Goal: Task Accomplishment & Management: Complete application form

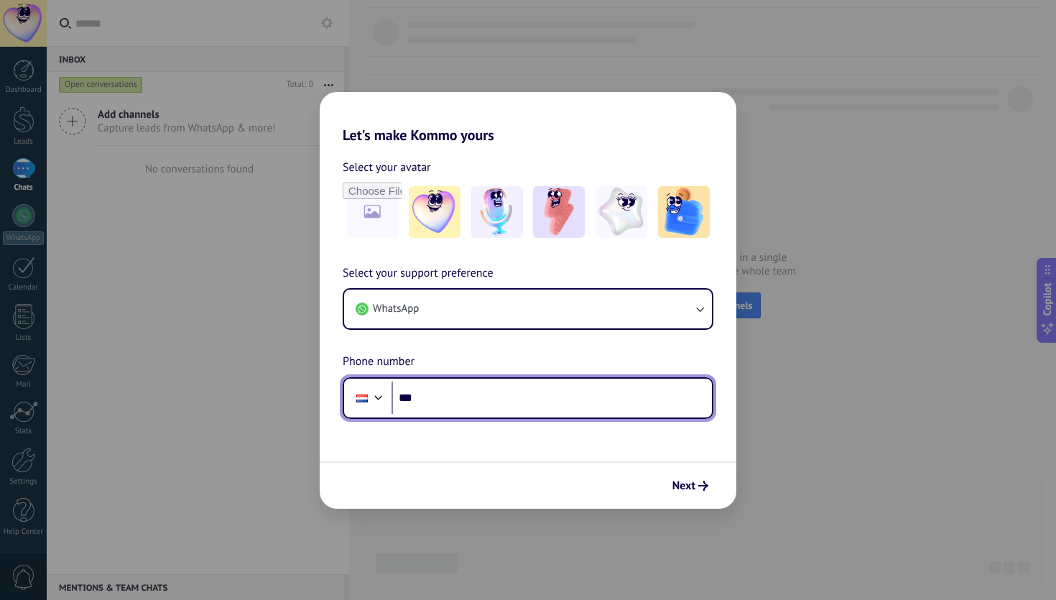
click at [358, 398] on div at bounding box center [361, 398] width 11 height 8
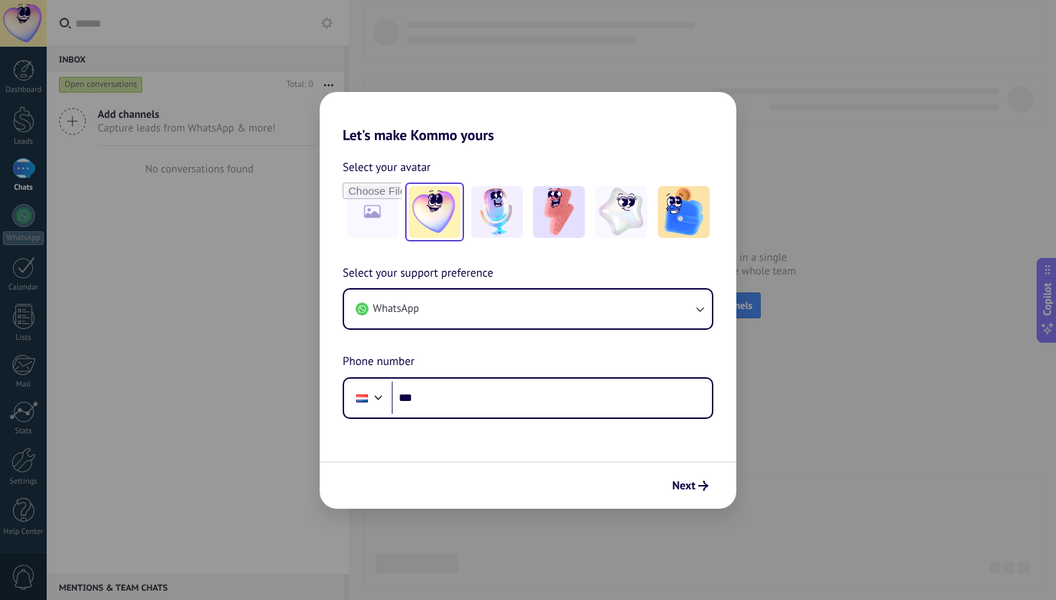
click at [427, 216] on img at bounding box center [435, 212] width 52 height 52
click at [699, 474] on div "Next" at bounding box center [690, 486] width 49 height 24
click at [691, 481] on span "Next" at bounding box center [684, 486] width 23 height 10
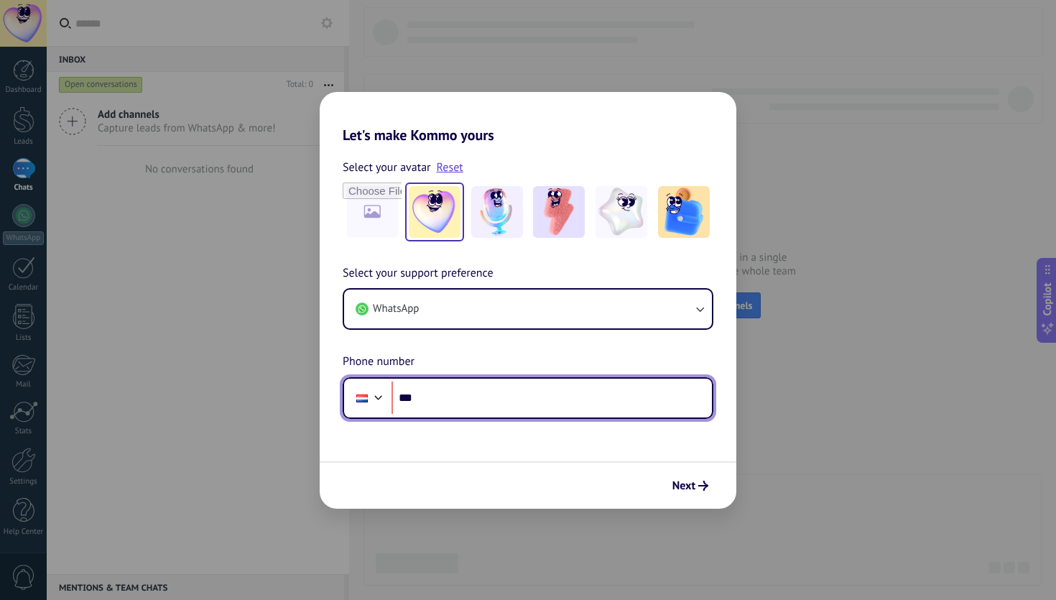
click at [478, 389] on input "***" at bounding box center [552, 398] width 320 height 33
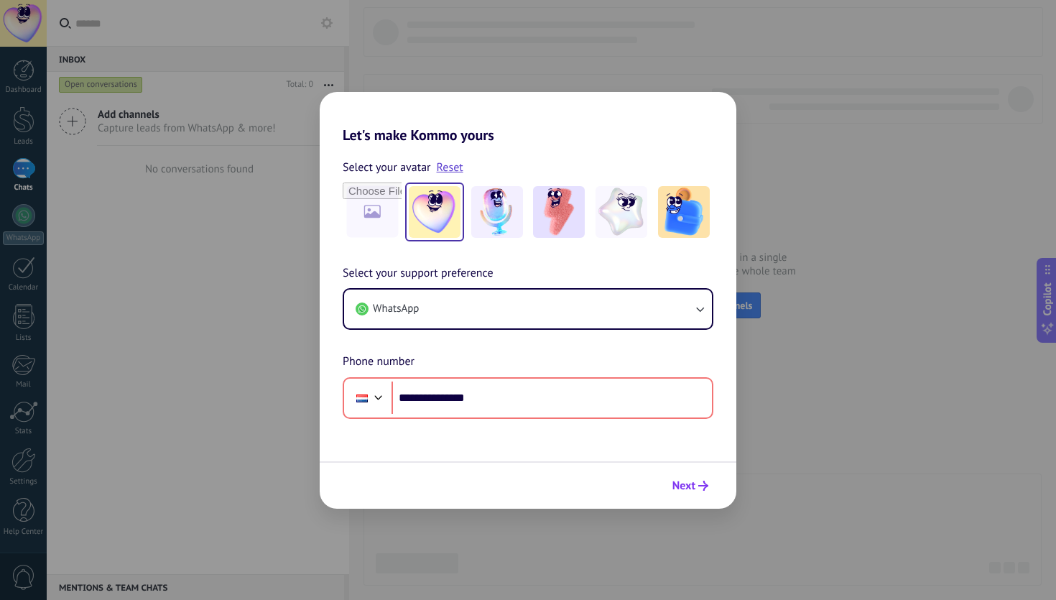
click at [684, 476] on button "Next" at bounding box center [690, 486] width 49 height 24
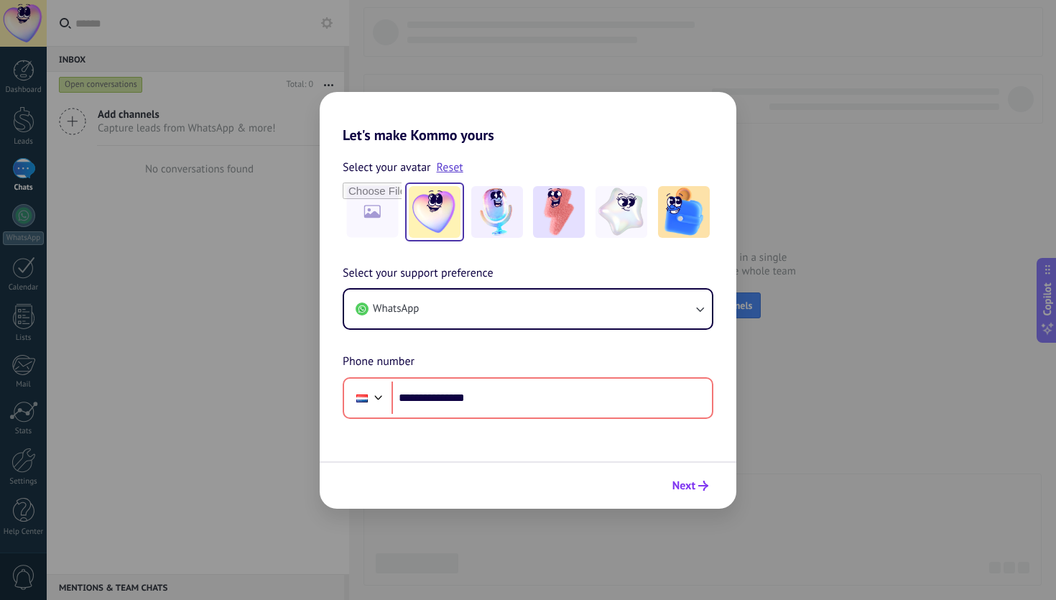
click at [684, 476] on button "Next" at bounding box center [690, 486] width 49 height 24
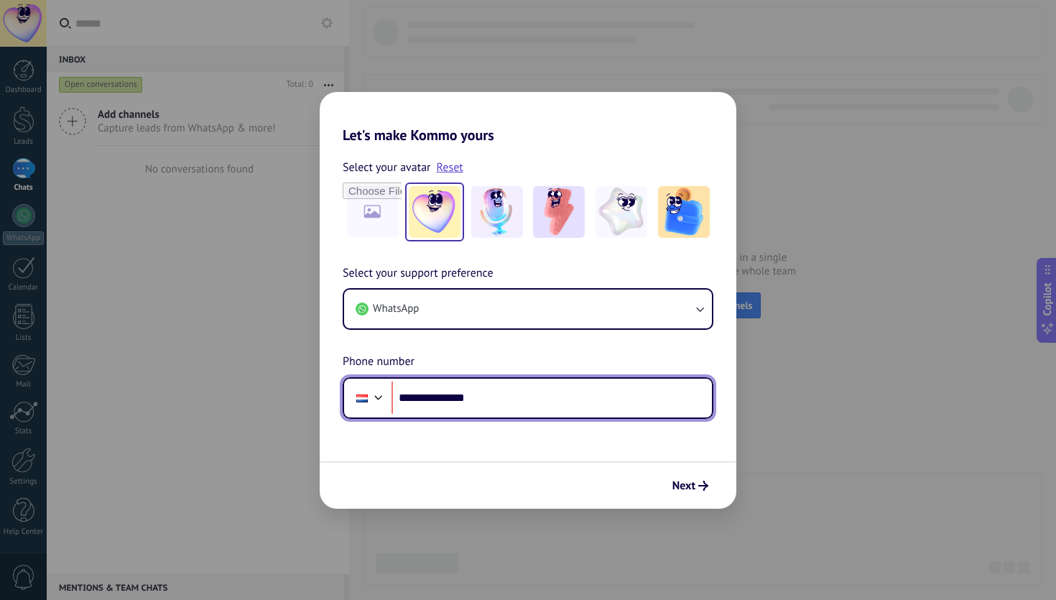
click at [372, 391] on div at bounding box center [378, 395] width 17 height 17
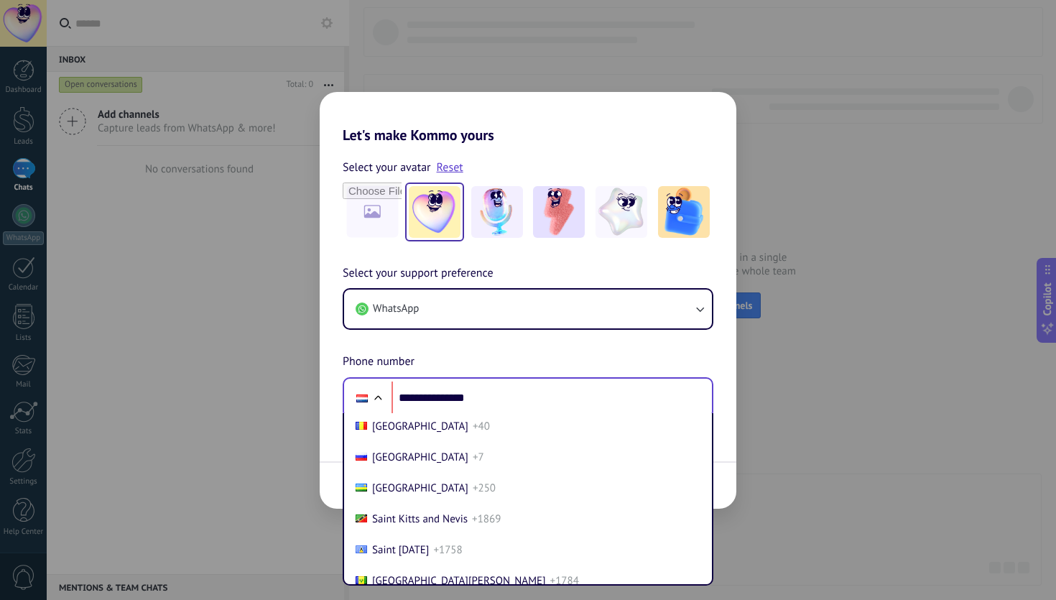
scroll to position [4807, 0]
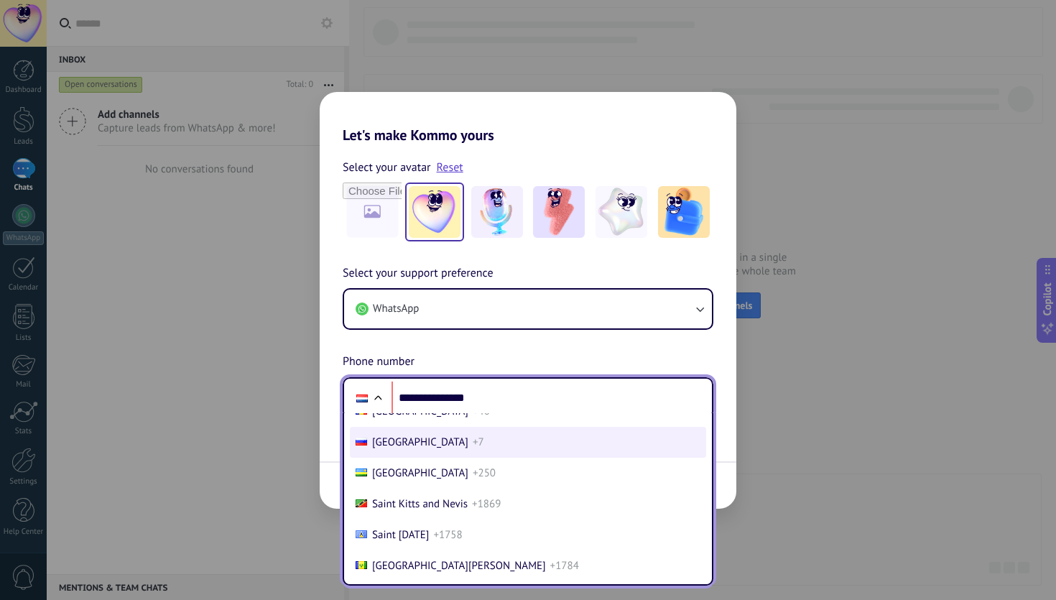
click at [428, 458] on li "Russia +7" at bounding box center [528, 442] width 356 height 31
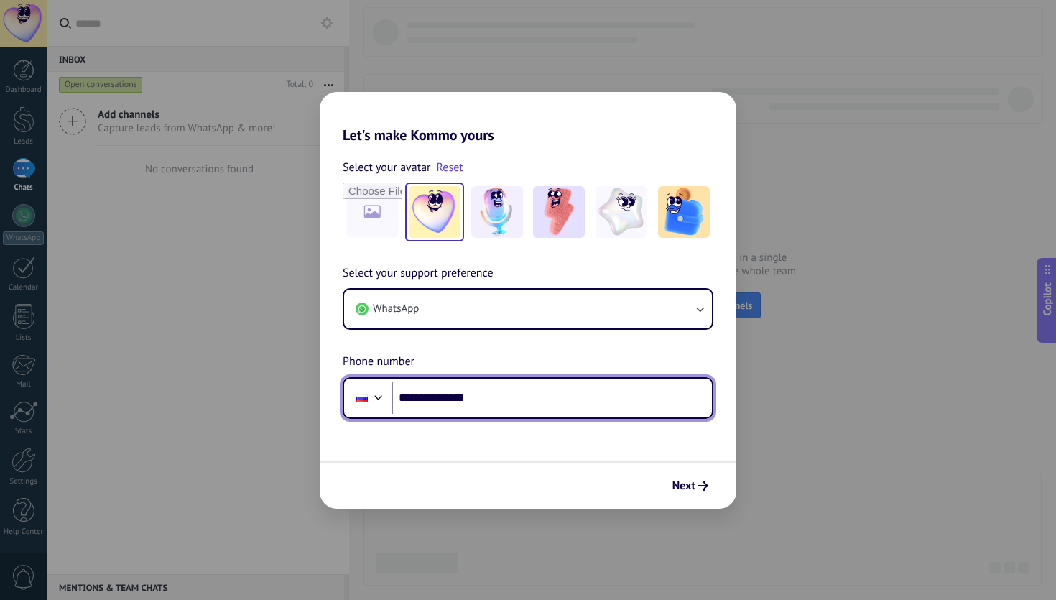
click at [521, 392] on input "**********" at bounding box center [552, 398] width 320 height 33
type input "**********"
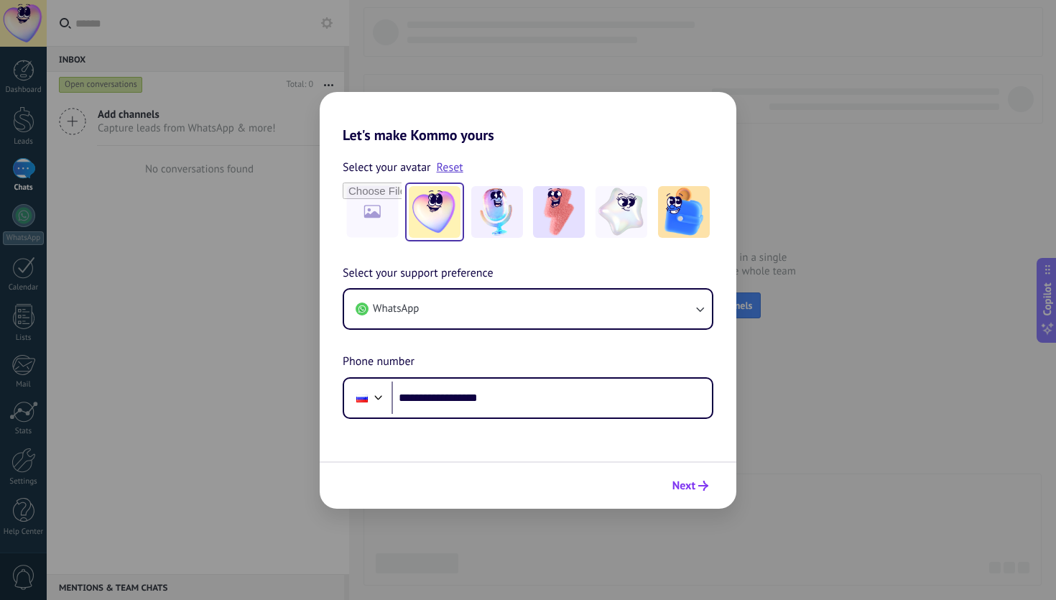
click at [689, 488] on span "Next" at bounding box center [684, 486] width 23 height 10
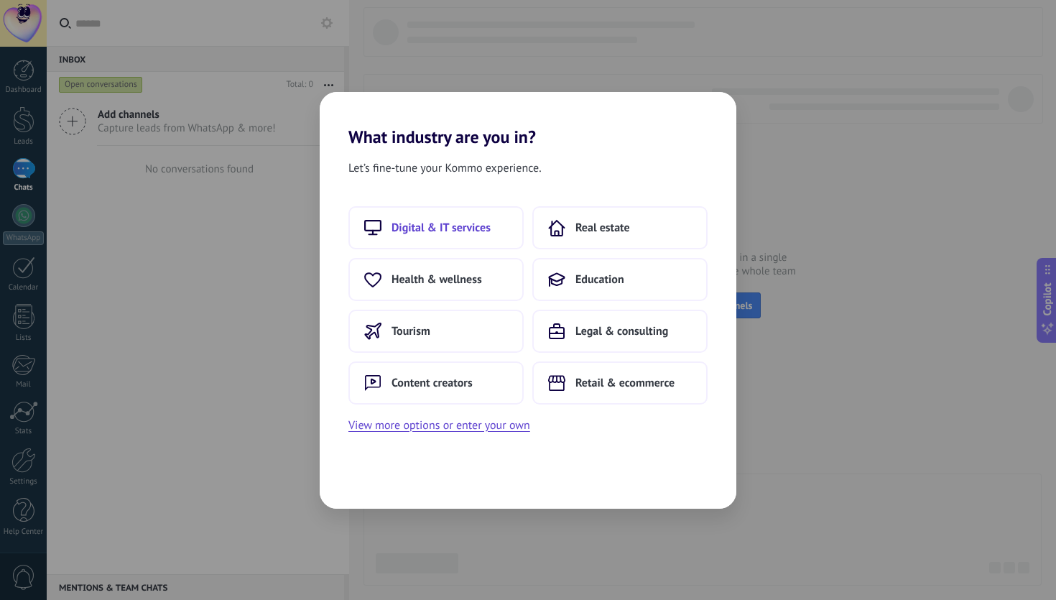
click at [481, 218] on button "Digital & IT services" at bounding box center [436, 227] width 175 height 43
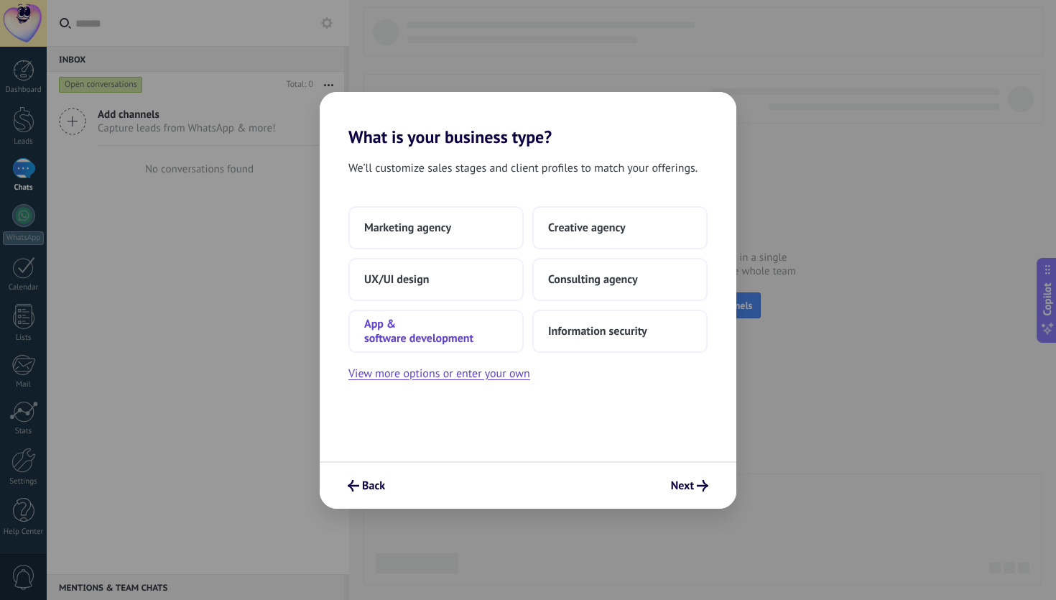
click at [480, 320] on span "App & software development" at bounding box center [436, 331] width 144 height 29
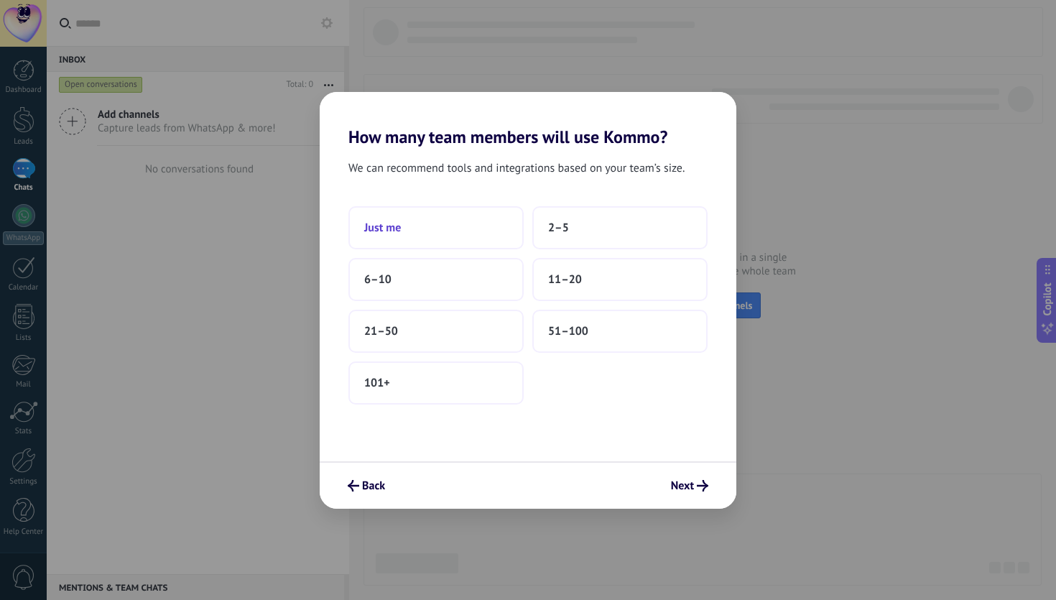
click at [446, 236] on button "Just me" at bounding box center [436, 227] width 175 height 43
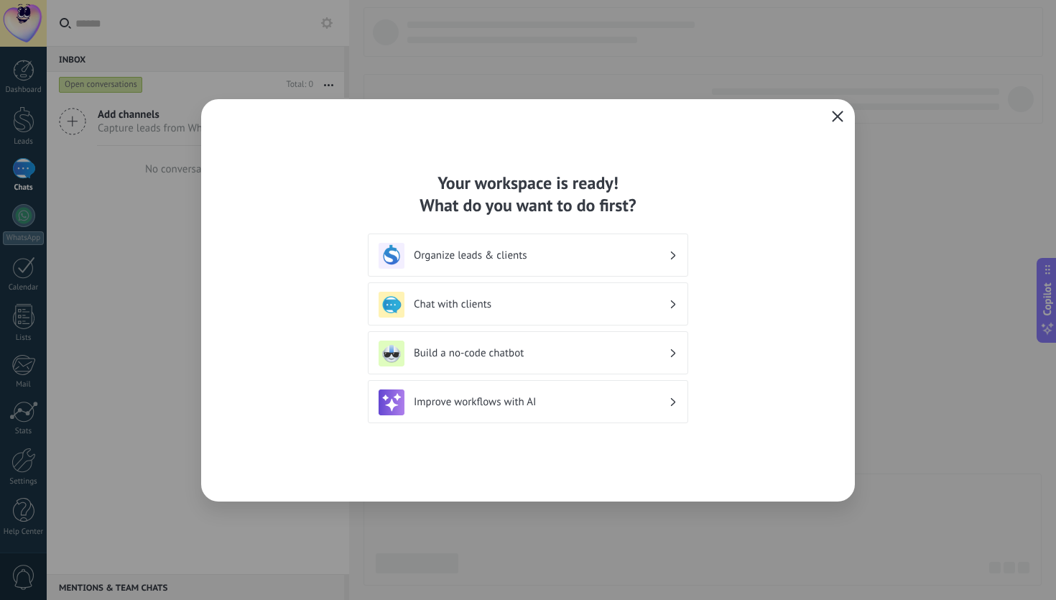
click at [837, 111] on icon "button" at bounding box center [837, 116] width 11 height 11
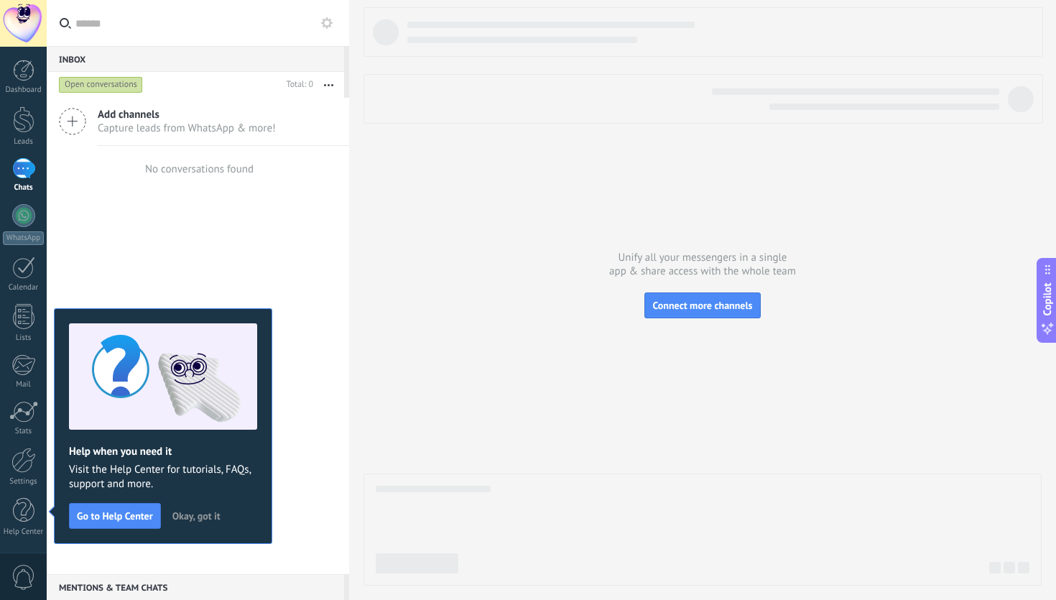
click at [204, 515] on span "Okay, got it" at bounding box center [196, 516] width 48 height 10
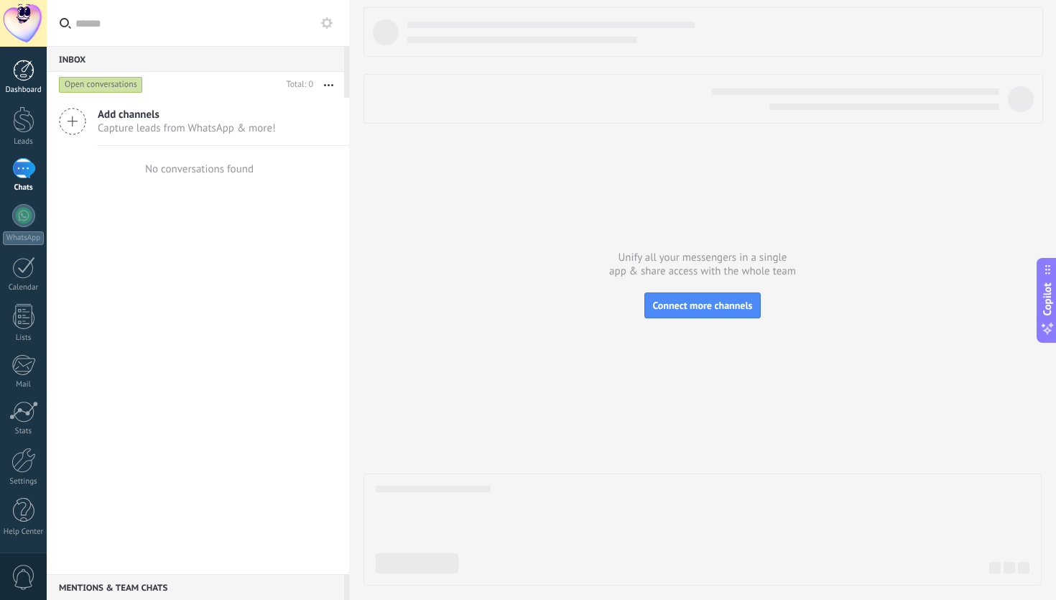
click at [29, 70] on div at bounding box center [24, 71] width 22 height 22
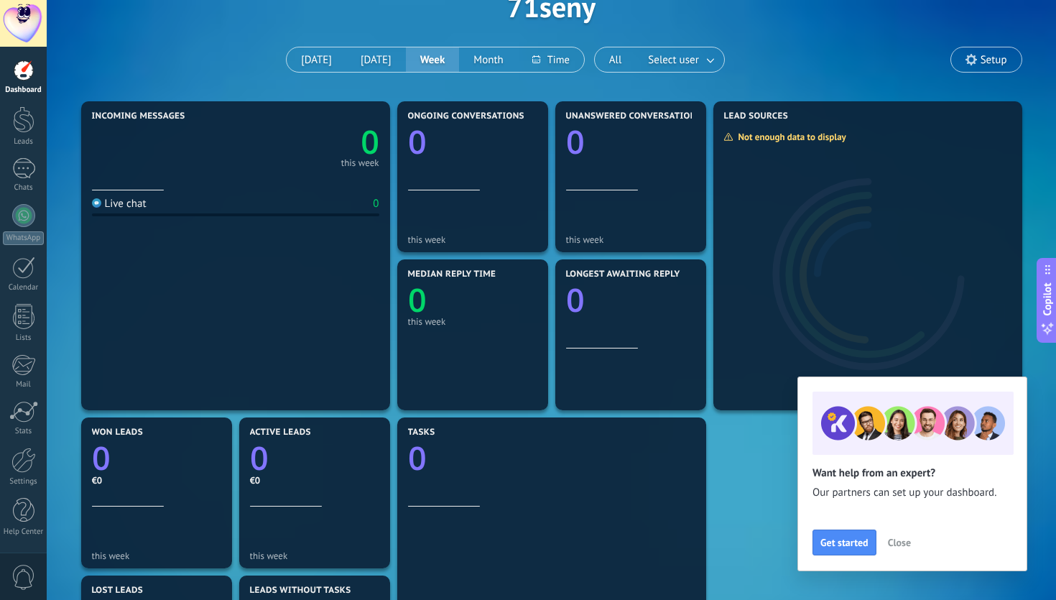
scroll to position [86, 0]
click at [900, 543] on span "Close" at bounding box center [899, 542] width 23 height 10
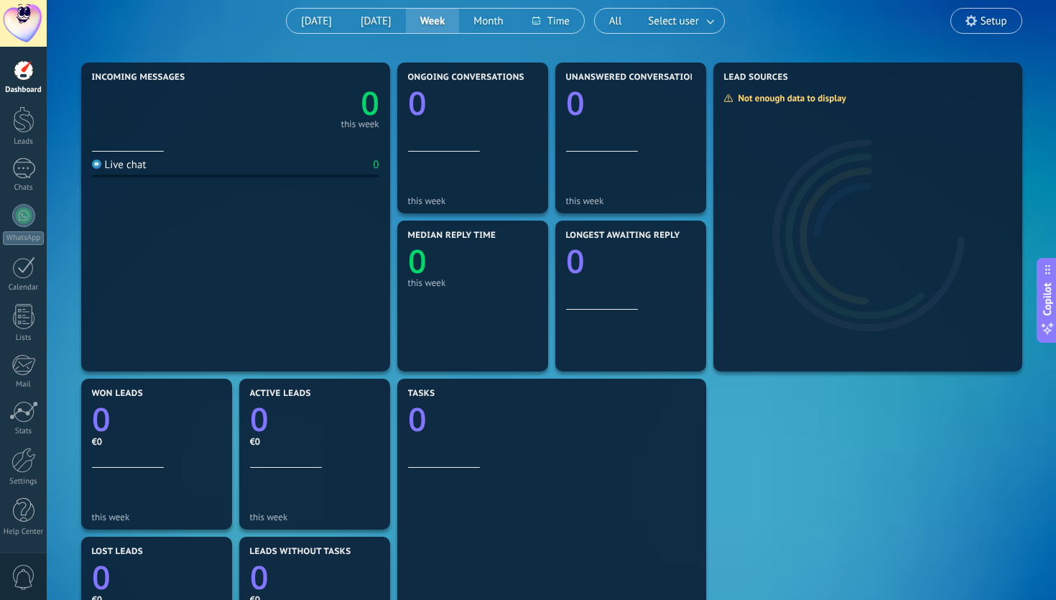
scroll to position [0, 0]
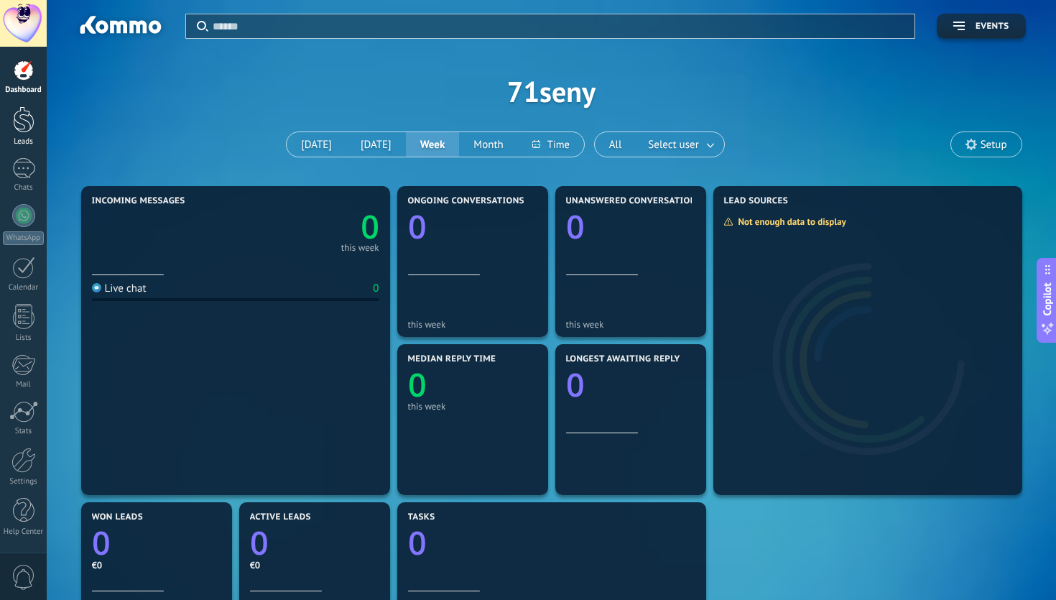
click at [24, 124] on div at bounding box center [24, 119] width 22 height 27
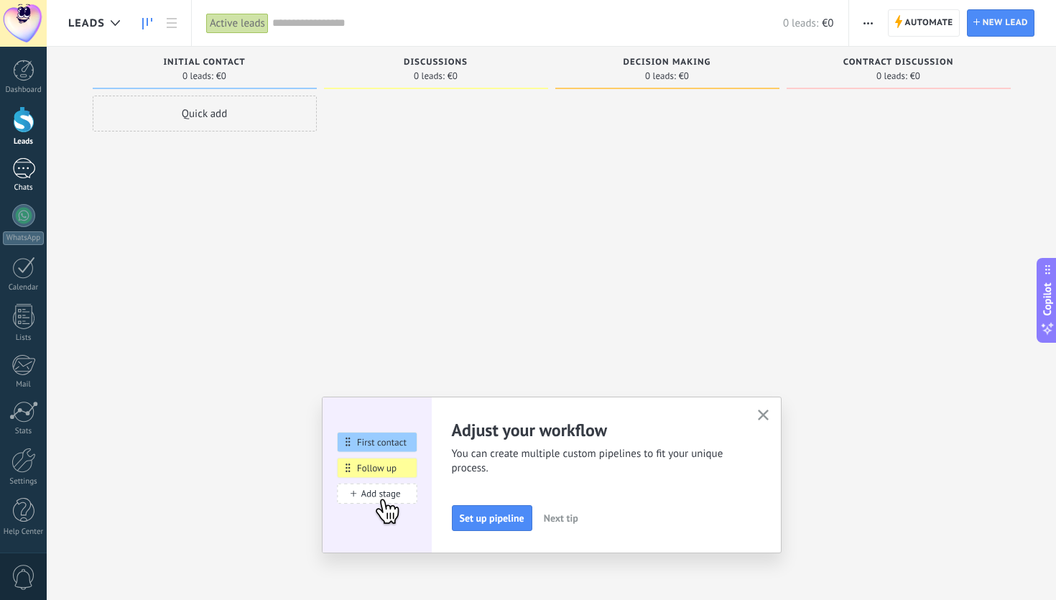
click at [22, 174] on div at bounding box center [23, 168] width 23 height 21
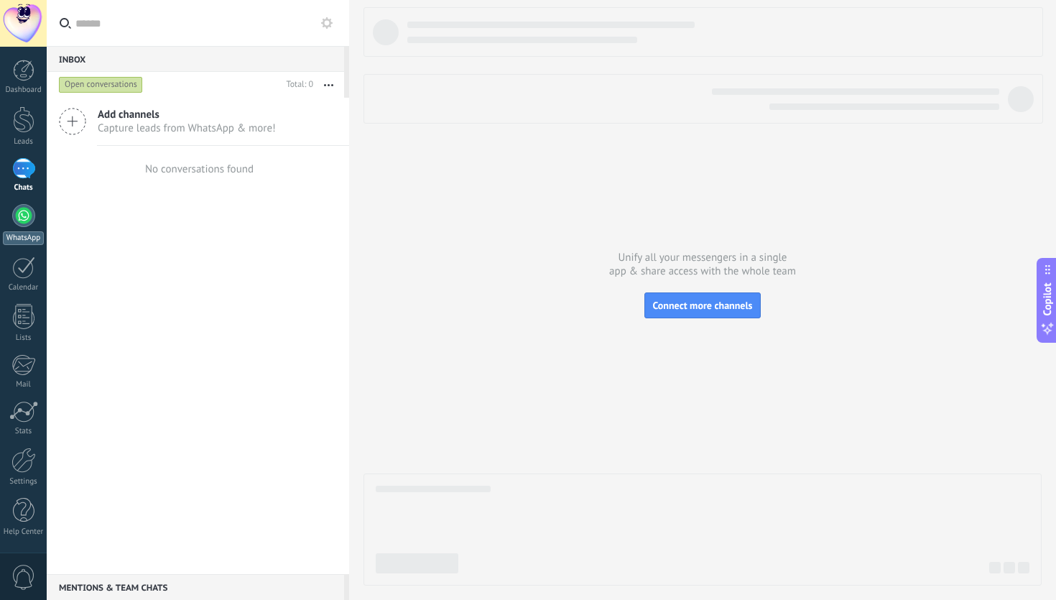
click at [14, 213] on div at bounding box center [23, 215] width 23 height 23
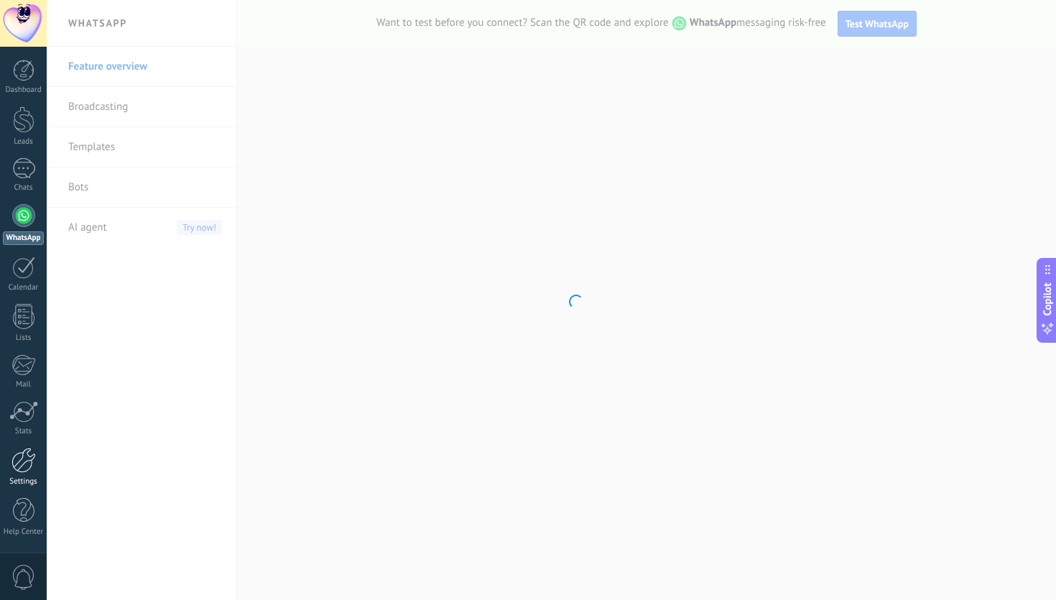
click at [14, 467] on div at bounding box center [23, 460] width 24 height 25
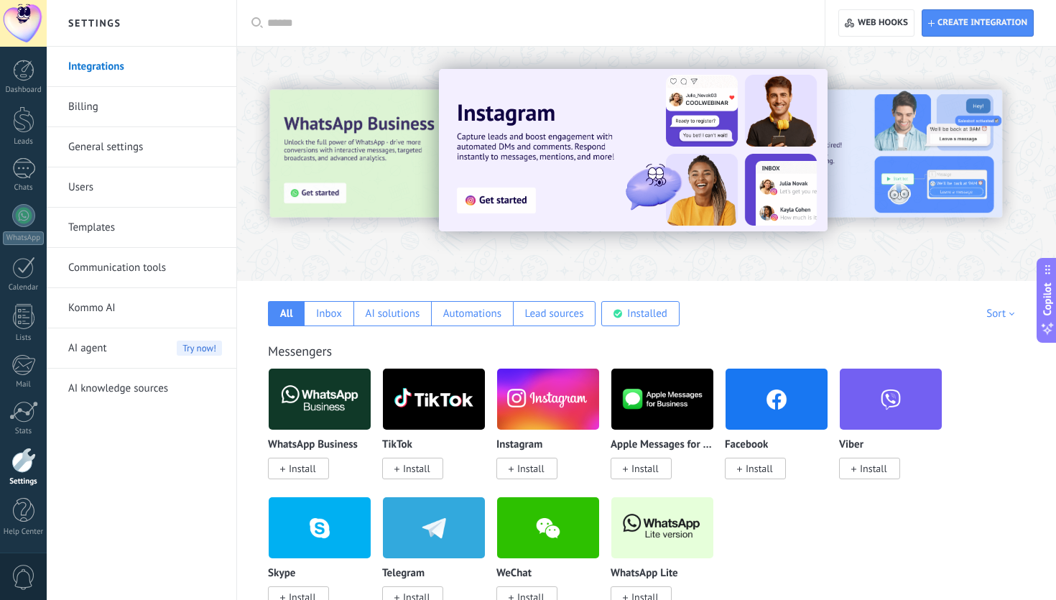
click at [146, 359] on div "AI agent Try now!" at bounding box center [145, 348] width 154 height 40
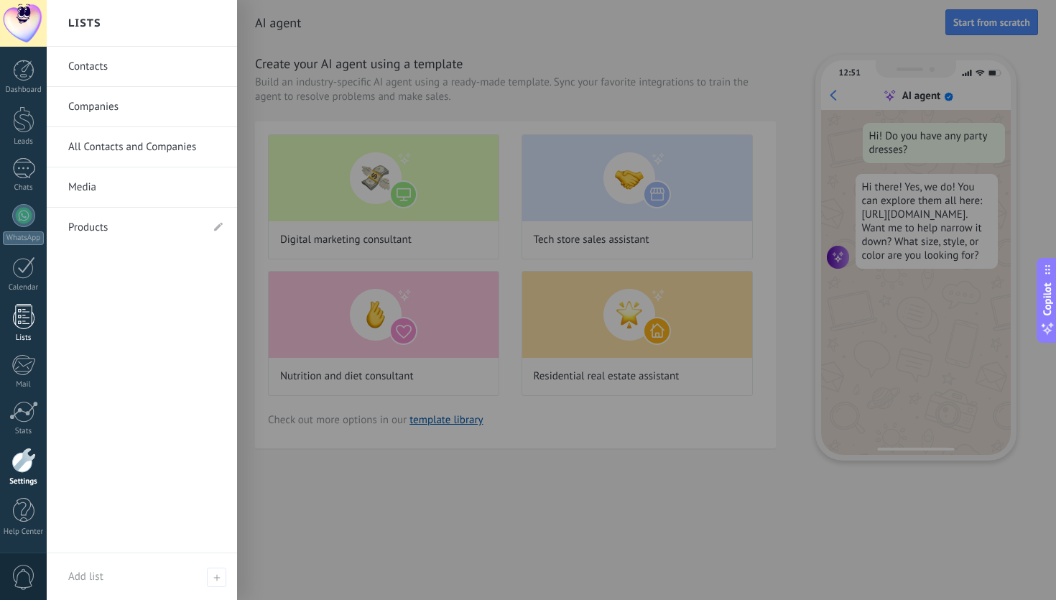
click at [17, 315] on div at bounding box center [24, 316] width 22 height 25
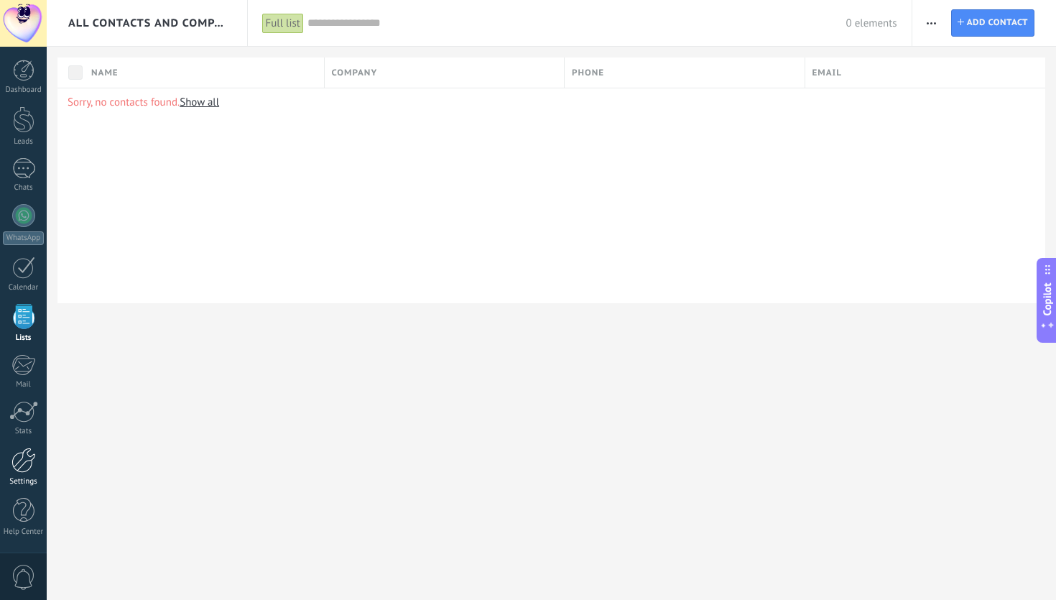
click at [22, 472] on div at bounding box center [23, 460] width 24 height 25
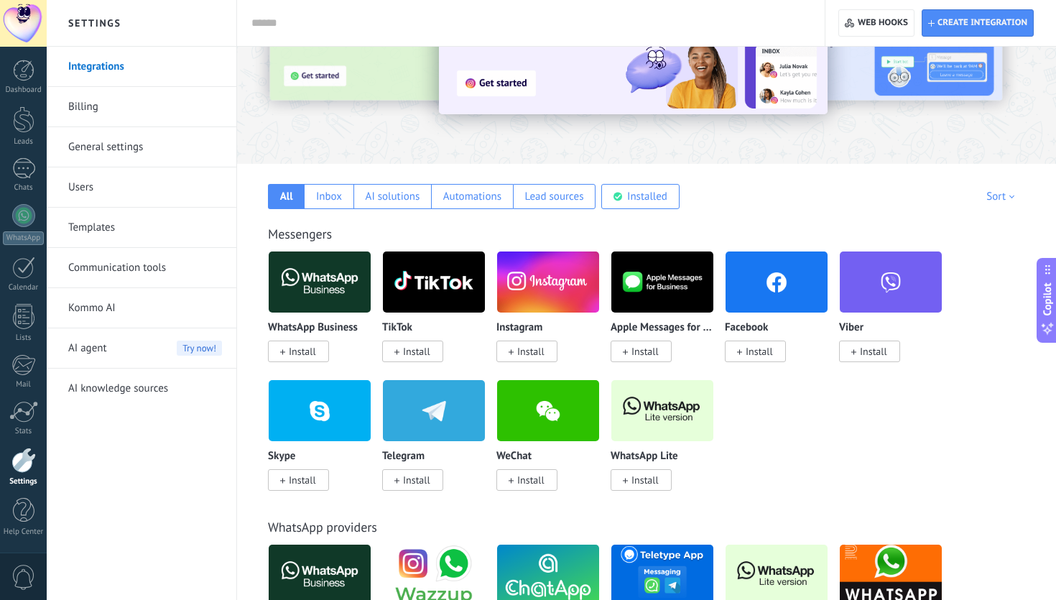
scroll to position [177, 0]
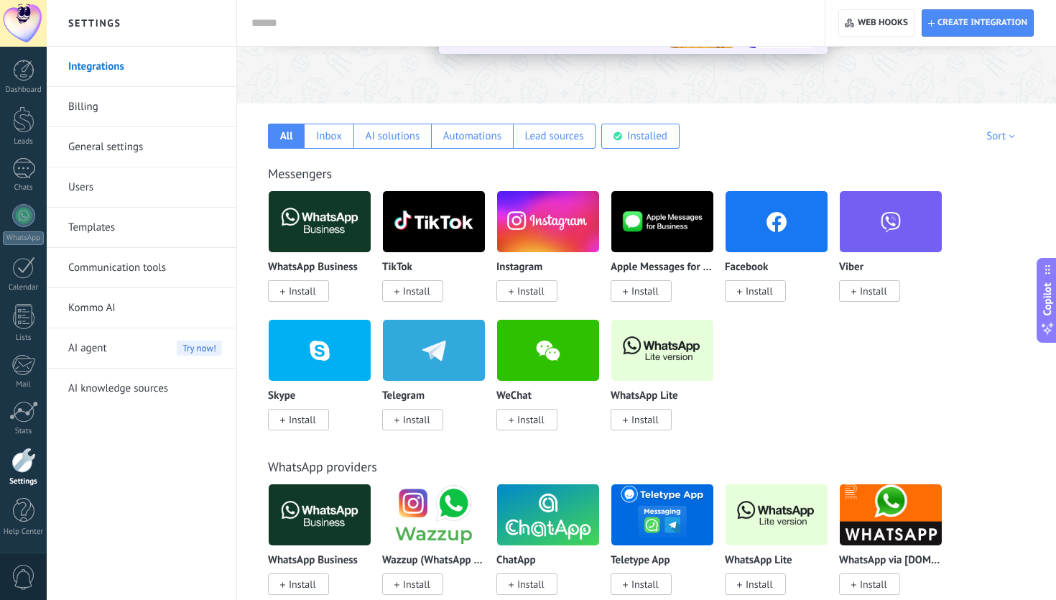
click at [131, 181] on link "Users" at bounding box center [145, 187] width 154 height 40
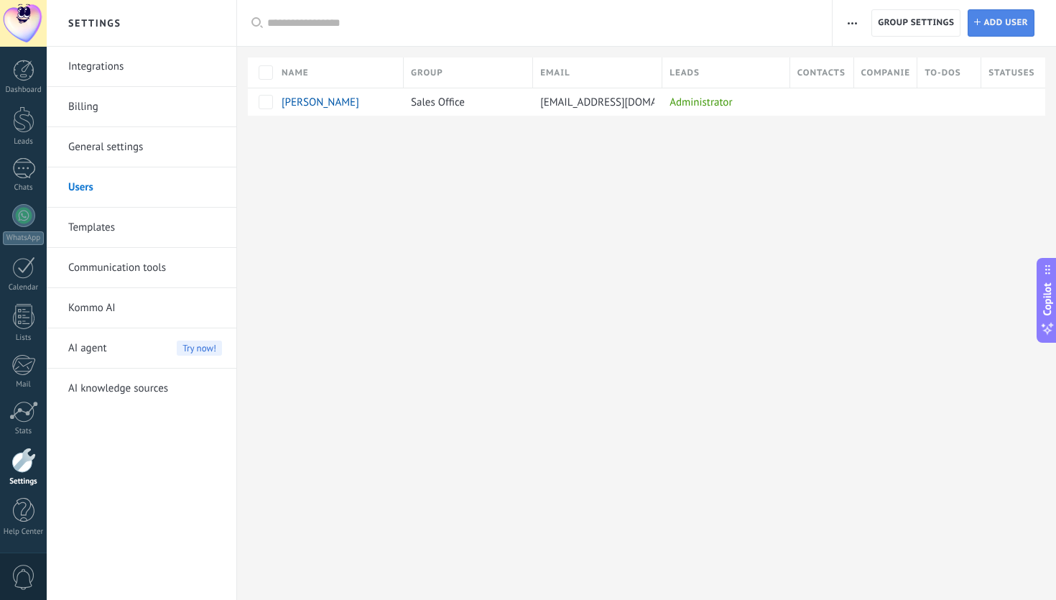
click at [1002, 16] on span "Add user" at bounding box center [1006, 23] width 45 height 26
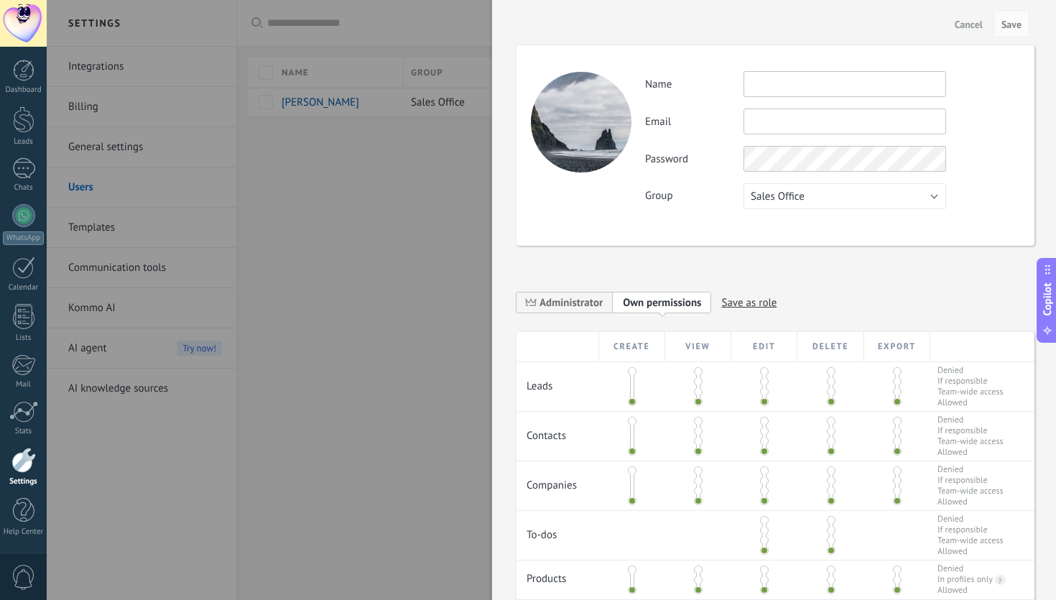
click at [785, 88] on input "text" at bounding box center [845, 84] width 203 height 26
type input "***"
click at [766, 127] on input "*" at bounding box center [845, 122] width 203 height 26
type input "**"
click at [752, 162] on div "Activity Name *** Email ** You can’t edit this email because the user has 2‑ste…" at bounding box center [832, 140] width 374 height 138
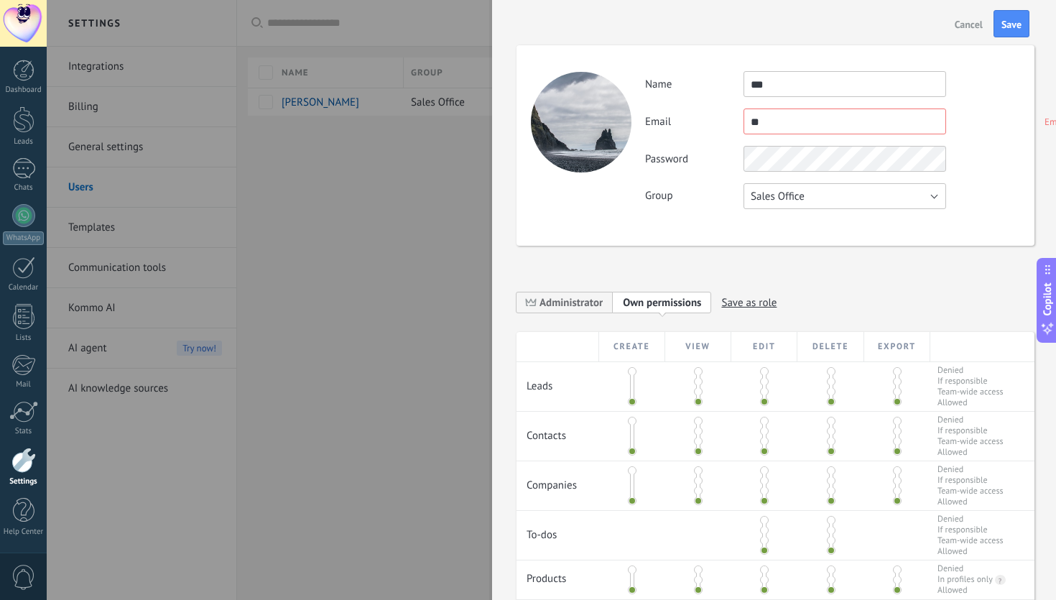
click at [827, 209] on div "Activity Name *** Email ** Email is incorrect You can’t edit this email because…" at bounding box center [832, 140] width 374 height 138
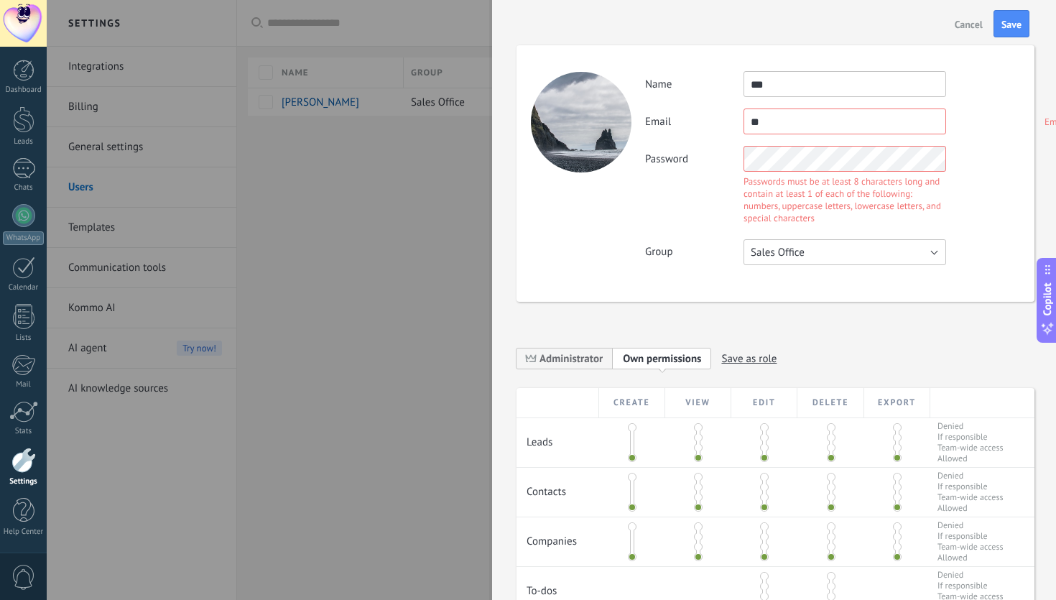
click at [829, 265] on button "Sales Office" at bounding box center [845, 252] width 203 height 26
click at [683, 177] on div "Password Passwords must be at least 8 characters long and contain at least 1 of…" at bounding box center [832, 187] width 374 height 82
click at [823, 265] on button "Sales Office" at bounding box center [845, 252] width 203 height 26
click at [808, 284] on span "Free users" at bounding box center [838, 277] width 206 height 14
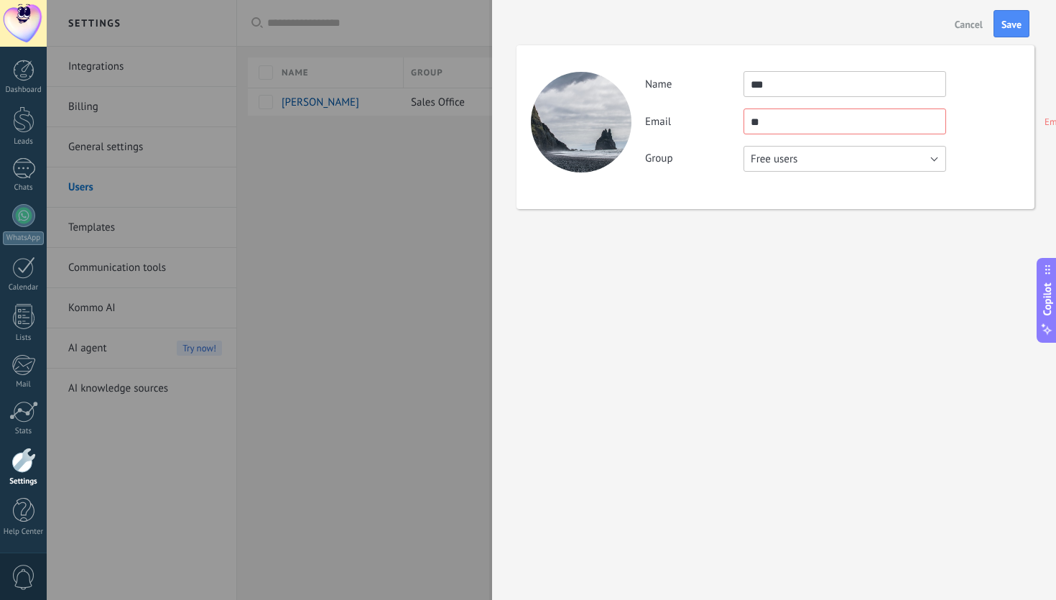
click at [831, 160] on button "Free users" at bounding box center [845, 159] width 203 height 26
click at [787, 154] on span "Sales Office" at bounding box center [838, 159] width 206 height 14
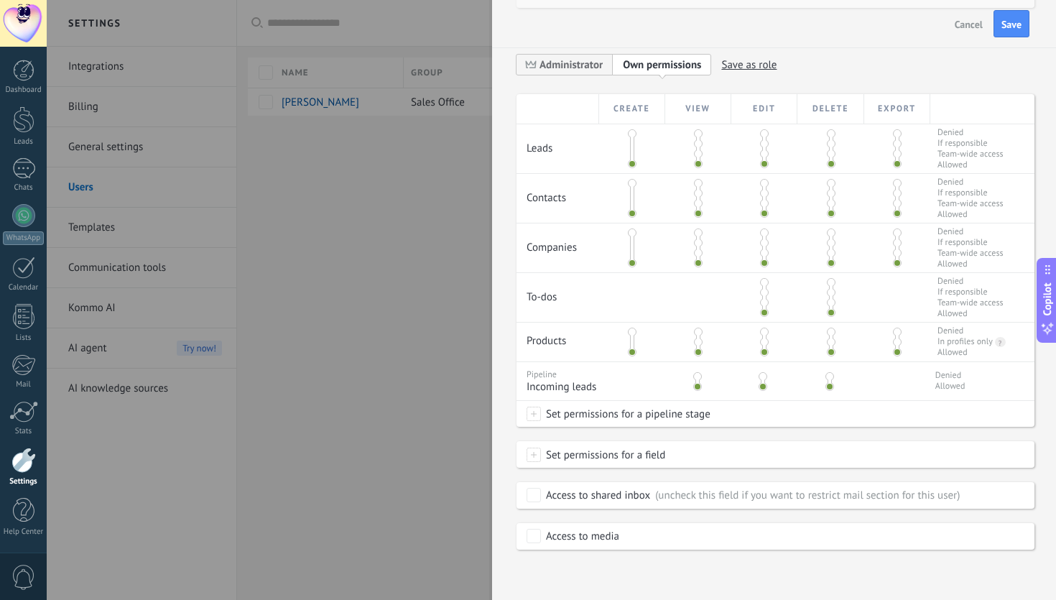
scroll to position [318, 0]
click at [633, 129] on span at bounding box center [632, 133] width 9 height 9
click at [689, 140] on div at bounding box center [698, 148] width 66 height 49
click at [698, 140] on span at bounding box center [698, 143] width 9 height 9
click at [700, 149] on span at bounding box center [698, 153] width 9 height 9
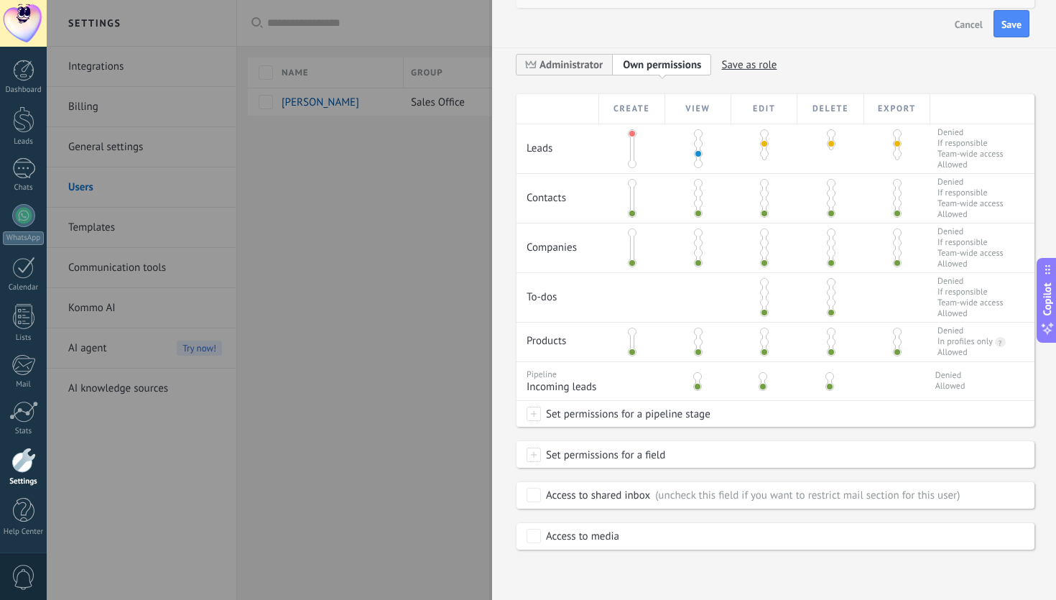
click at [768, 147] on div at bounding box center [765, 145] width 66 height 42
click at [765, 149] on span at bounding box center [764, 153] width 9 height 9
click at [828, 149] on span at bounding box center [831, 153] width 9 height 9
click at [895, 149] on span at bounding box center [897, 153] width 9 height 9
click at [964, 127] on span "Denied" at bounding box center [970, 132] width 65 height 11
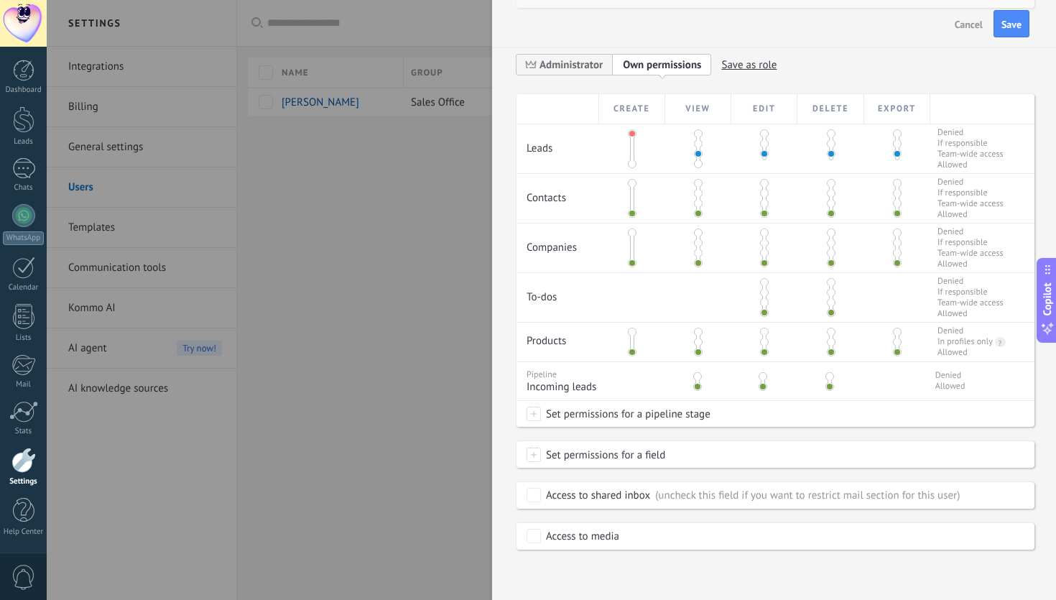
drag, startPoint x: 526, startPoint y: 245, endPoint x: 594, endPoint y: 245, distance: 67.5
click at [594, 245] on div "Companies" at bounding box center [558, 242] width 83 height 38
drag, startPoint x: 535, startPoint y: 293, endPoint x: 571, endPoint y: 293, distance: 36.6
click at [571, 293] on div "To-dos" at bounding box center [558, 292] width 83 height 38
click at [566, 296] on div "To-dos" at bounding box center [558, 292] width 83 height 38
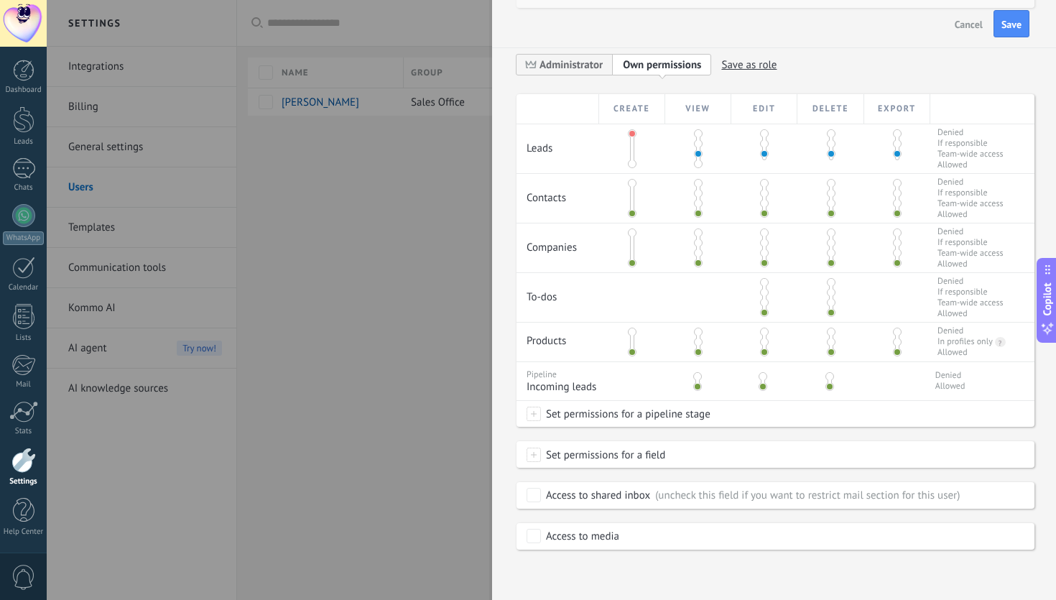
drag, startPoint x: 935, startPoint y: 277, endPoint x: 956, endPoint y: 309, distance: 38.3
click at [956, 310] on div "Denied If responsible Team-wide access Allowed" at bounding box center [971, 297] width 80 height 49
click at [548, 458] on span "Set permissions for a field" at bounding box center [603, 455] width 124 height 26
click at [748, 425] on div "Set permissions for a pipeline stage" at bounding box center [776, 414] width 518 height 26
click at [768, 433] on div at bounding box center [552, 300] width 1010 height 600
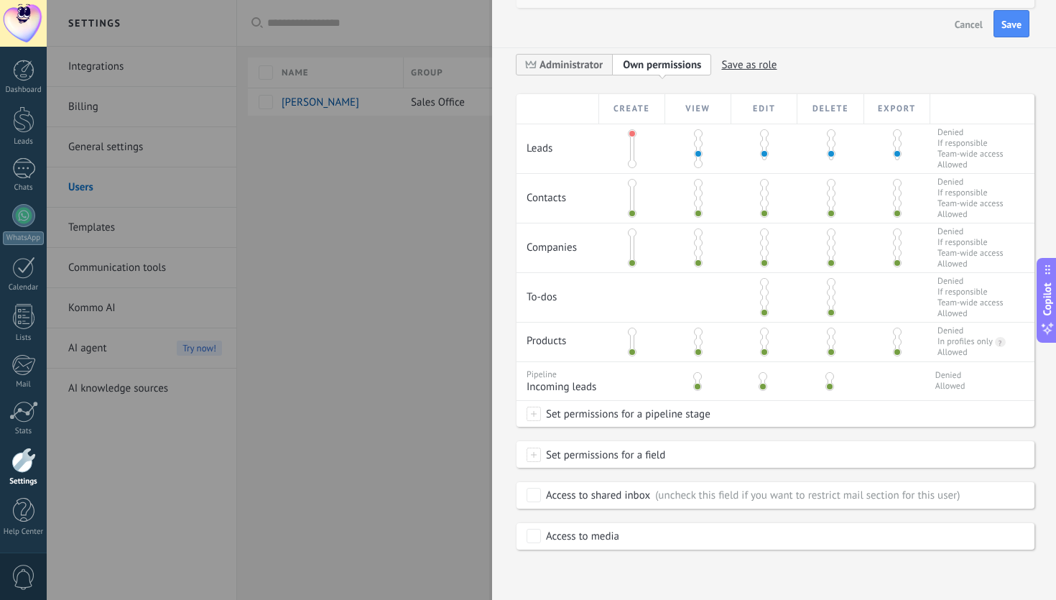
click at [969, 17] on button "Cancel" at bounding box center [969, 23] width 40 height 23
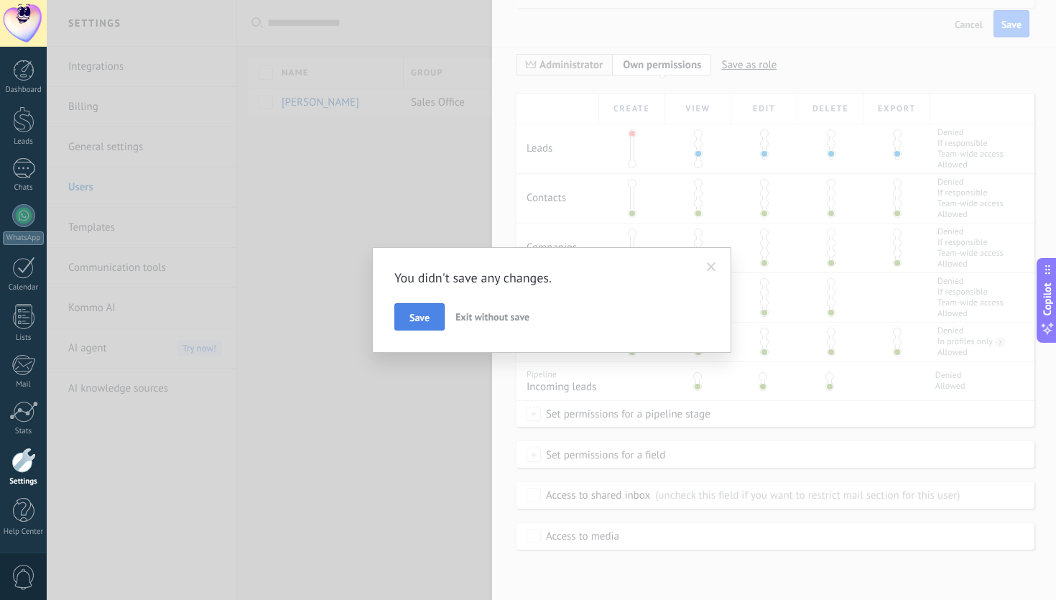
click at [410, 323] on button "Save" at bounding box center [419, 316] width 50 height 27
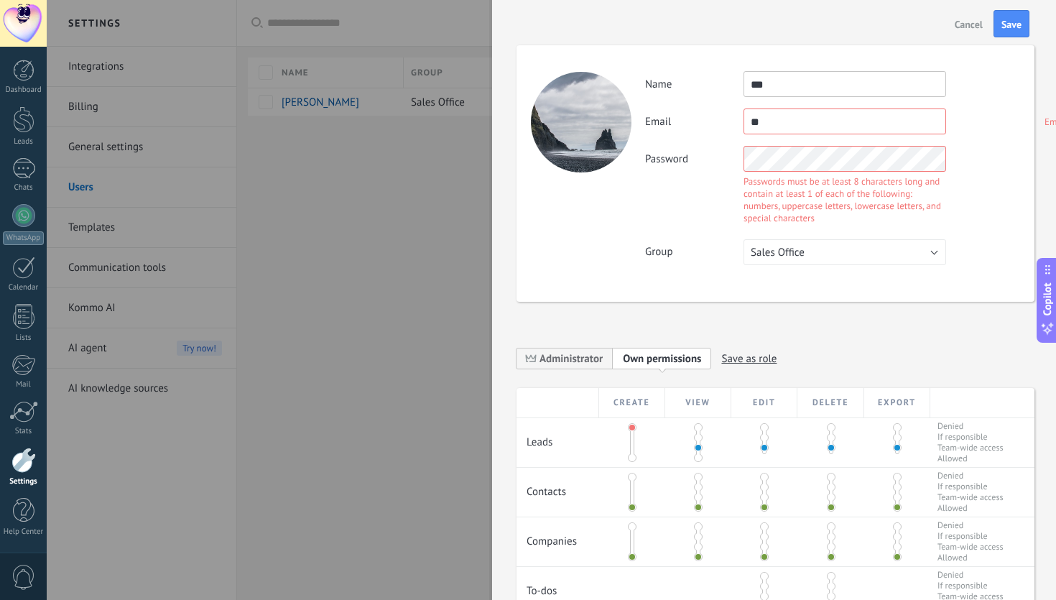
click at [972, 24] on span "Cancel" at bounding box center [969, 24] width 28 height 10
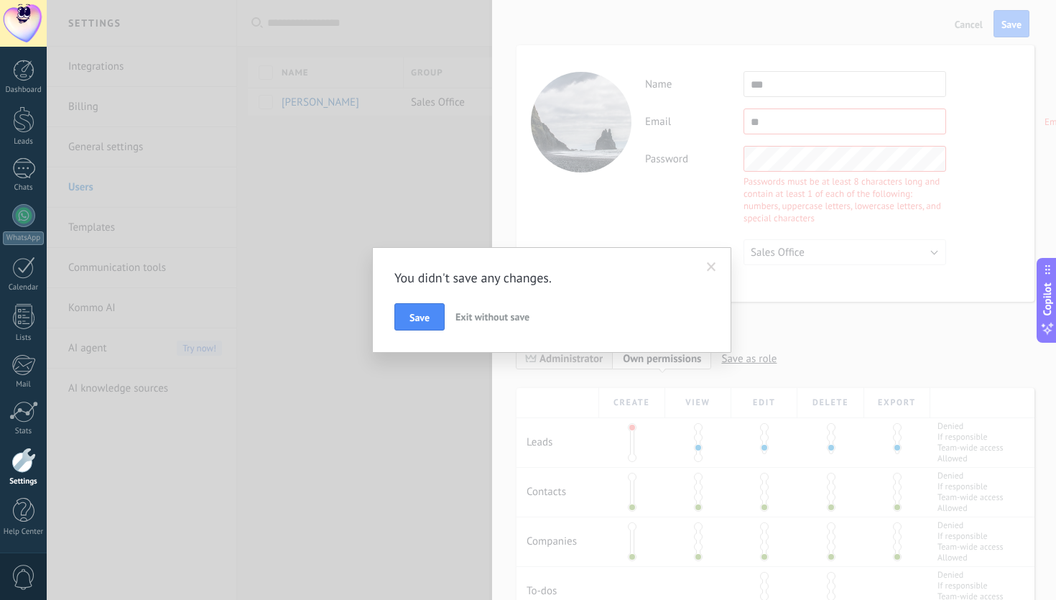
click at [511, 311] on span "Exit without save" at bounding box center [493, 316] width 74 height 13
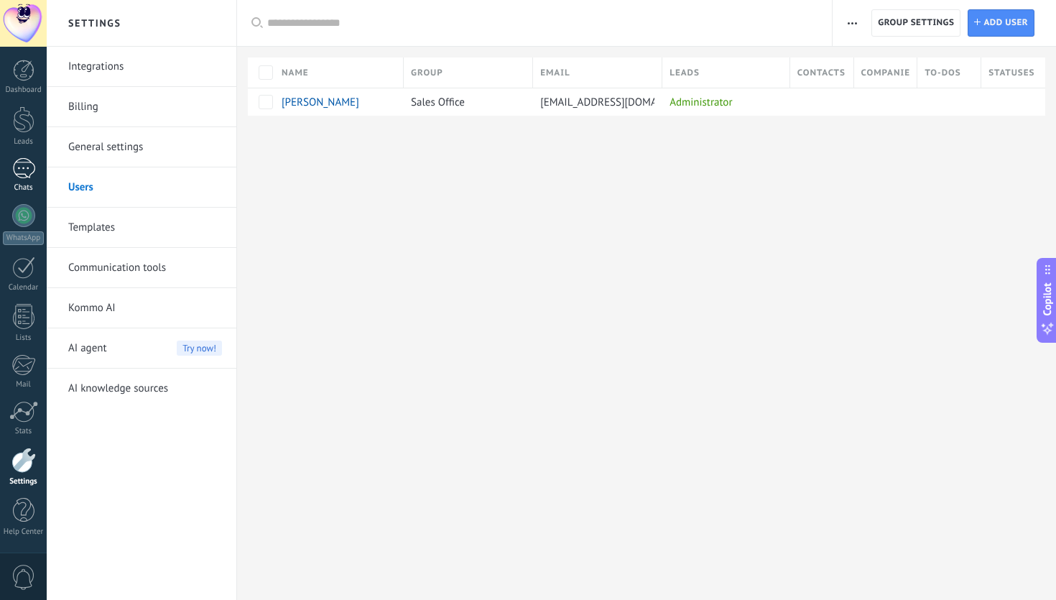
click at [14, 159] on div at bounding box center [23, 168] width 23 height 21
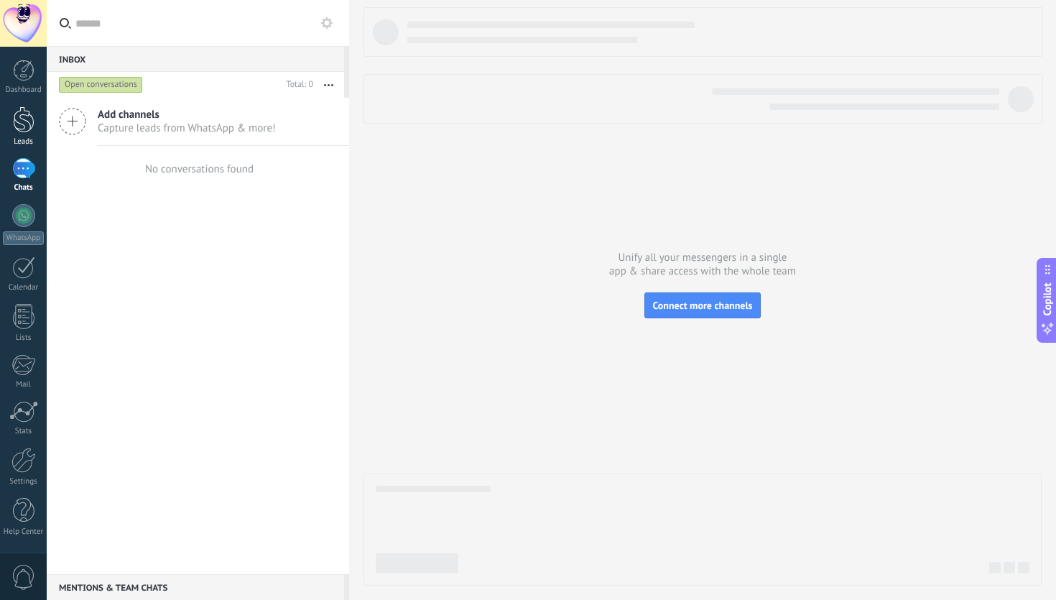
click at [19, 132] on div at bounding box center [24, 119] width 22 height 27
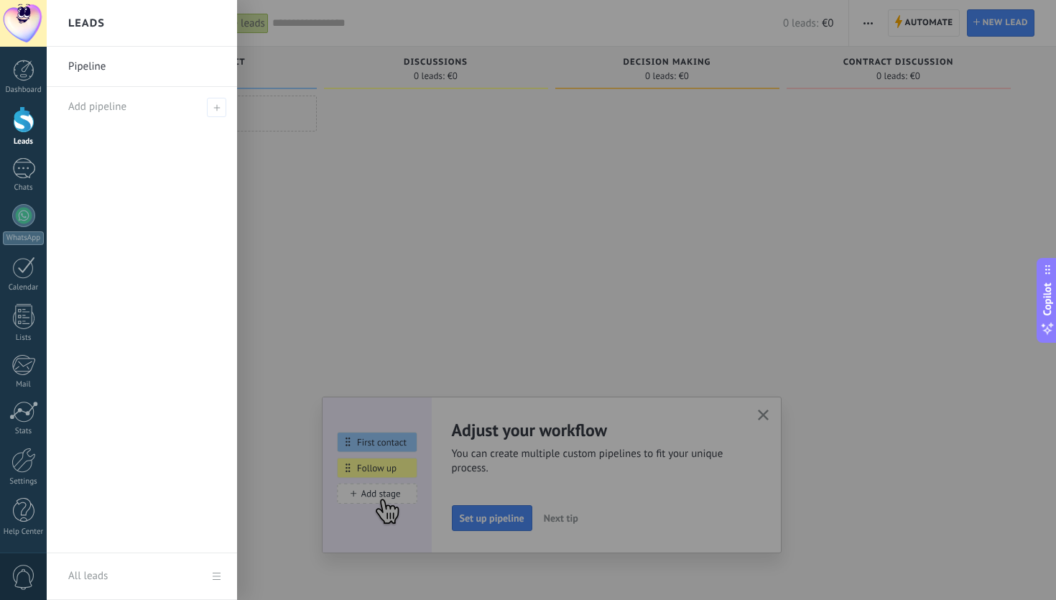
click at [365, 180] on div at bounding box center [436, 302] width 224 height 412
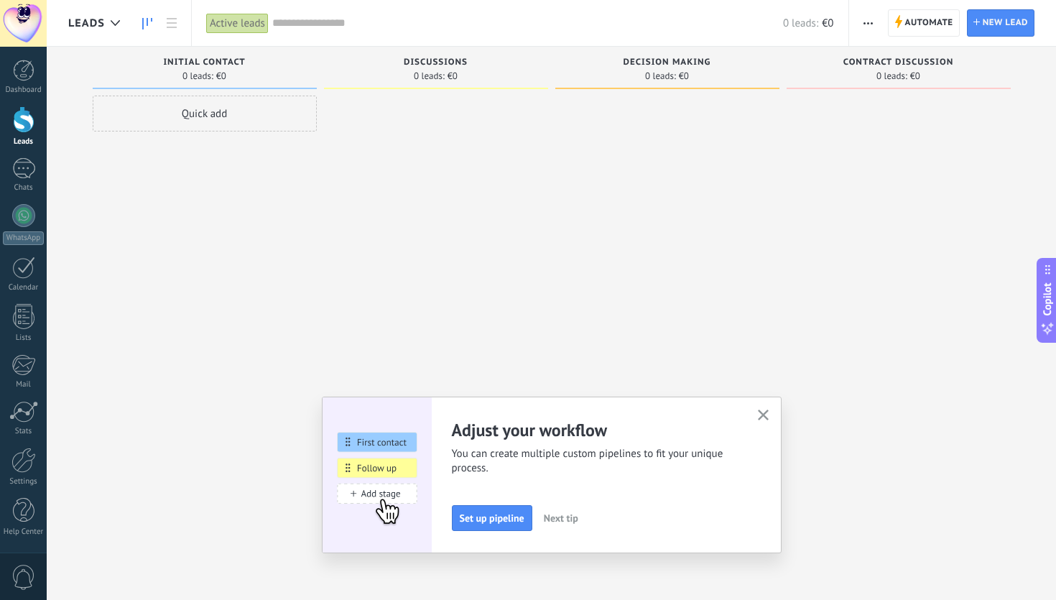
click at [203, 105] on div "Quick add" at bounding box center [205, 114] width 224 height 36
click at [162, 118] on input "text" at bounding box center [203, 115] width 210 height 20
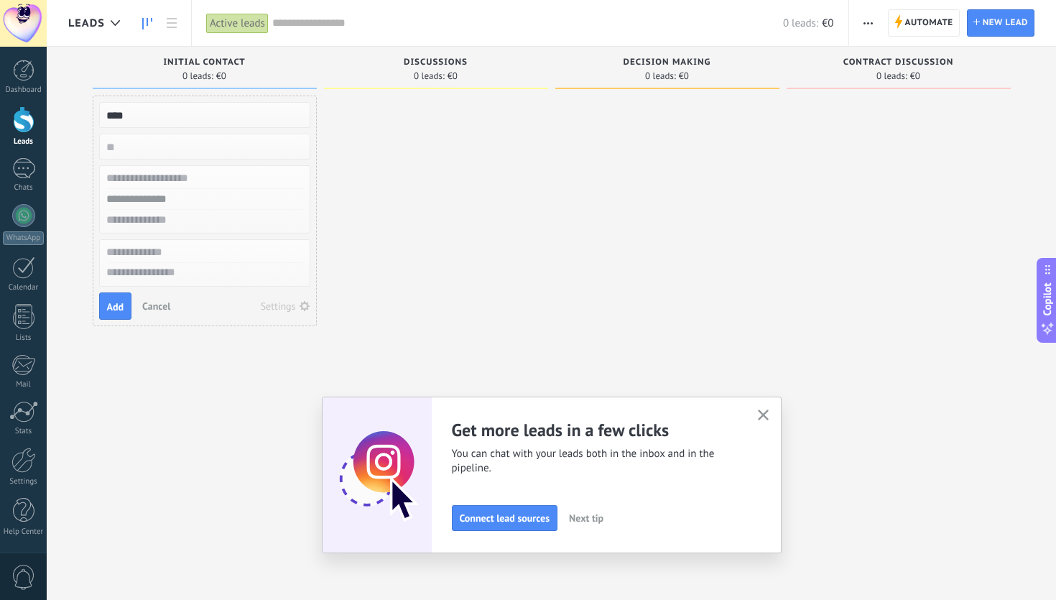
type input "****"
click at [142, 144] on input "numeric" at bounding box center [203, 147] width 210 height 20
type input "*"
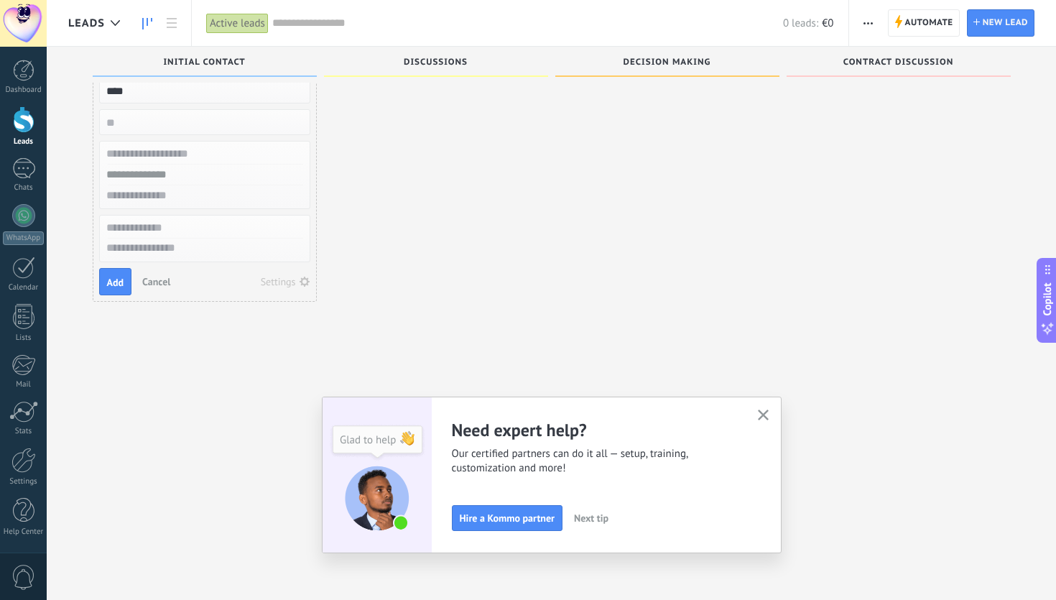
click at [207, 153] on input "text" at bounding box center [203, 154] width 210 height 21
click at [216, 131] on input "numeric" at bounding box center [203, 122] width 210 height 20
type input "**"
click at [181, 154] on input "text" at bounding box center [203, 154] width 210 height 21
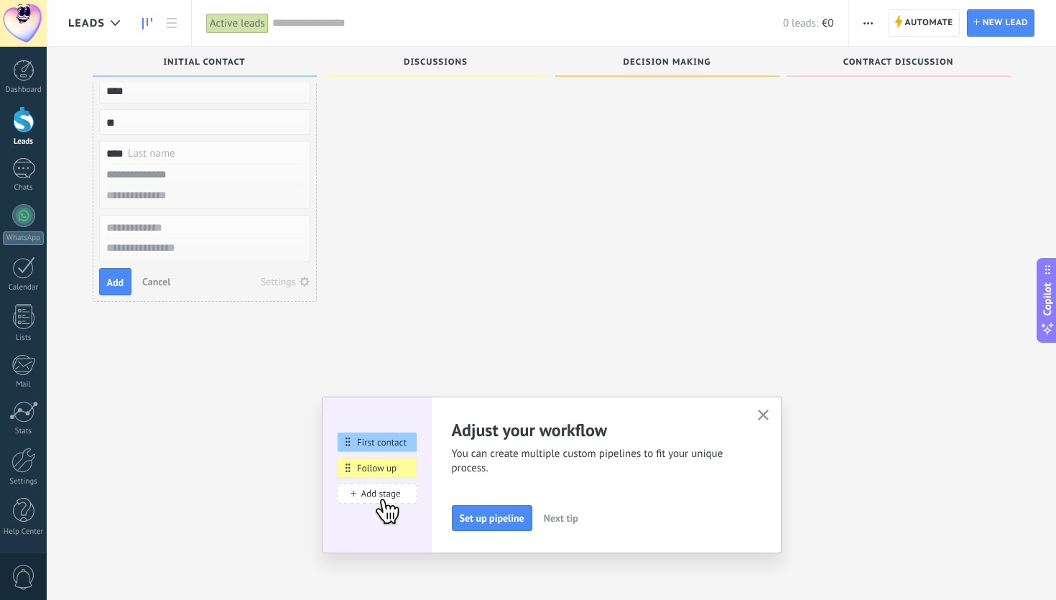
type input "****"
